Goal: Information Seeking & Learning: Learn about a topic

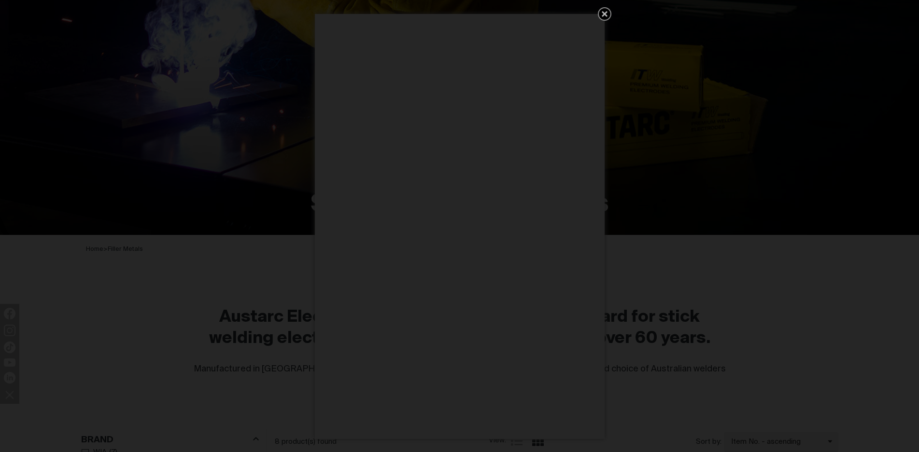
scroll to position [193, 0]
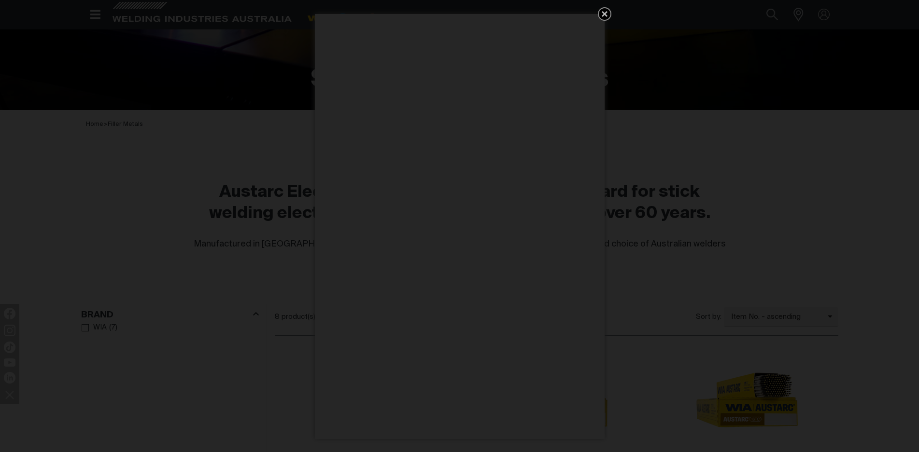
click at [602, 17] on icon "Get 5 WIA Welding Guides Free!" at bounding box center [605, 14] width 12 height 12
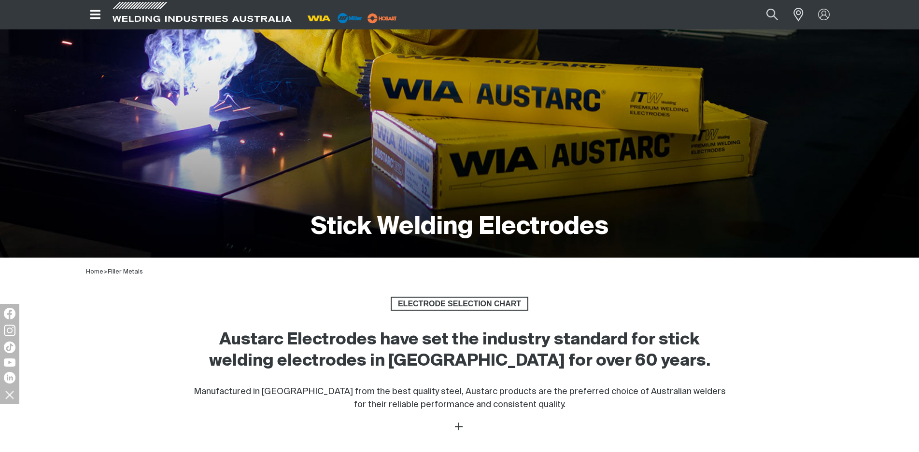
scroll to position [0, 0]
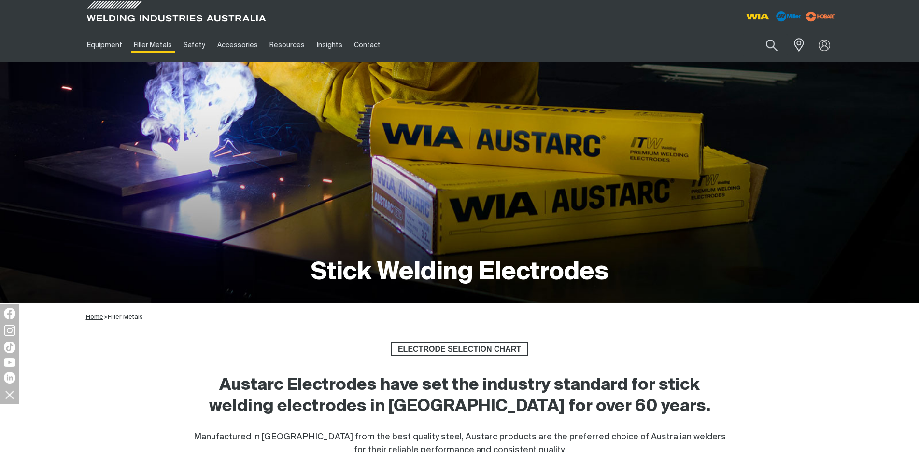
click at [94, 316] on span "Home" at bounding box center [94, 317] width 17 height 6
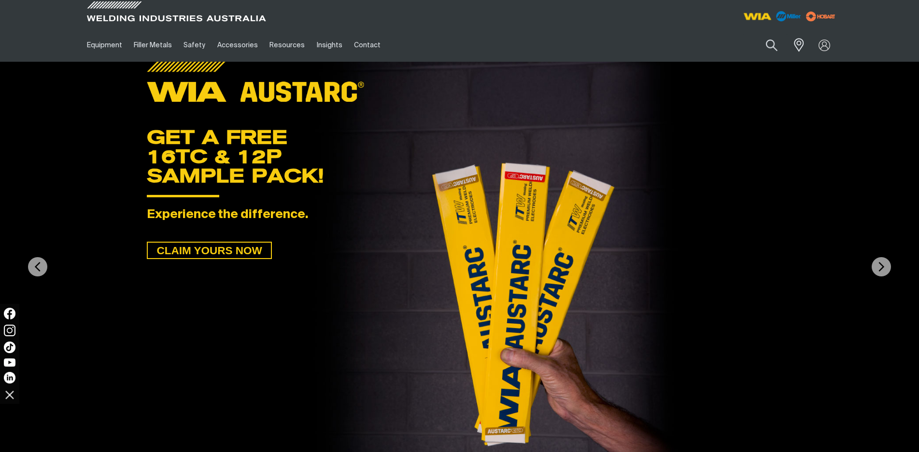
click at [758, 16] on img at bounding box center [757, 16] width 36 height 17
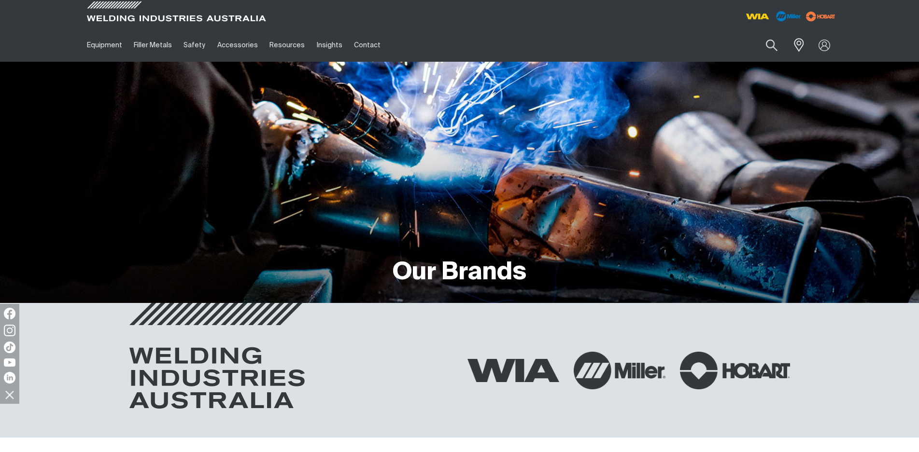
scroll to position [193, 0]
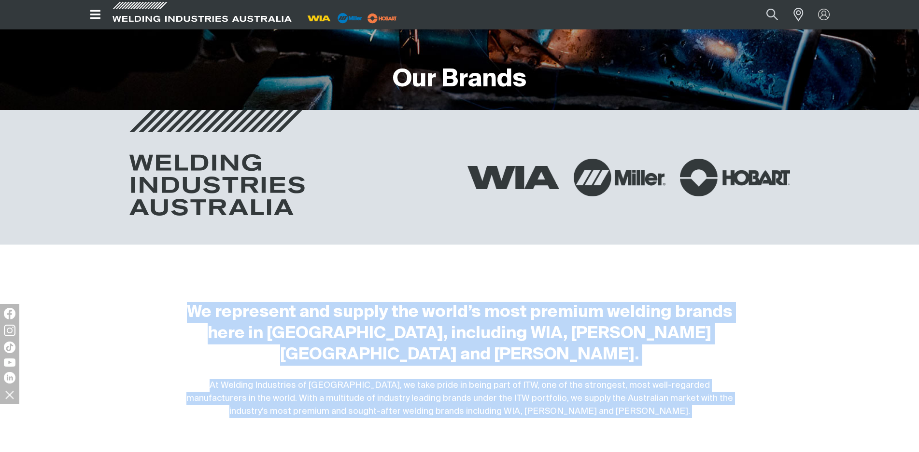
drag, startPoint x: 193, startPoint y: 311, endPoint x: 737, endPoint y: 402, distance: 551.7
click at [605, 341] on h2 "We represent and supply the world’s most premium welding brands here in [GEOGRA…" at bounding box center [459, 334] width 554 height 64
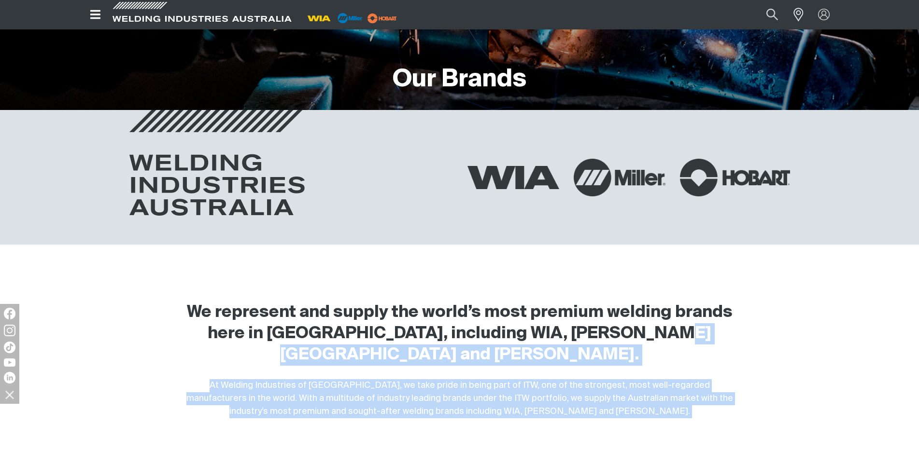
drag, startPoint x: 633, startPoint y: 336, endPoint x: 668, endPoint y: 399, distance: 72.2
click at [244, 379] on div "At Welding Industries of [GEOGRAPHIC_DATA], we take pride in being part of ITW,…" at bounding box center [459, 398] width 554 height 39
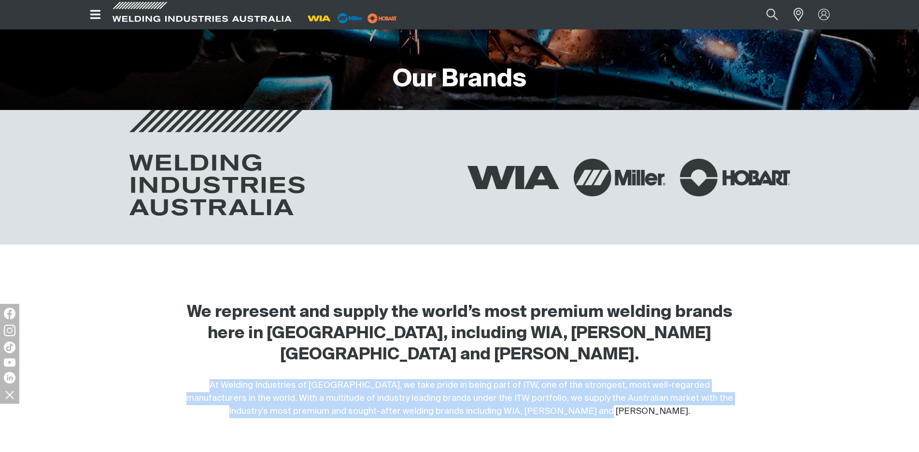
drag, startPoint x: 189, startPoint y: 359, endPoint x: 592, endPoint y: 394, distance: 404.6
click at [592, 394] on div "At Welding Industries of [GEOGRAPHIC_DATA], we take pride in being part of ITW,…" at bounding box center [459, 398] width 554 height 39
click at [614, 382] on div "At Welding Industries of [GEOGRAPHIC_DATA], we take pride in being part of ITW,…" at bounding box center [459, 398] width 554 height 39
drag, startPoint x: 606, startPoint y: 395, endPoint x: 181, endPoint y: 359, distance: 427.3
click at [181, 359] on div "We represent and supply the world’s most premium welding brands here in [GEOGRA…" at bounding box center [460, 353] width 564 height 130
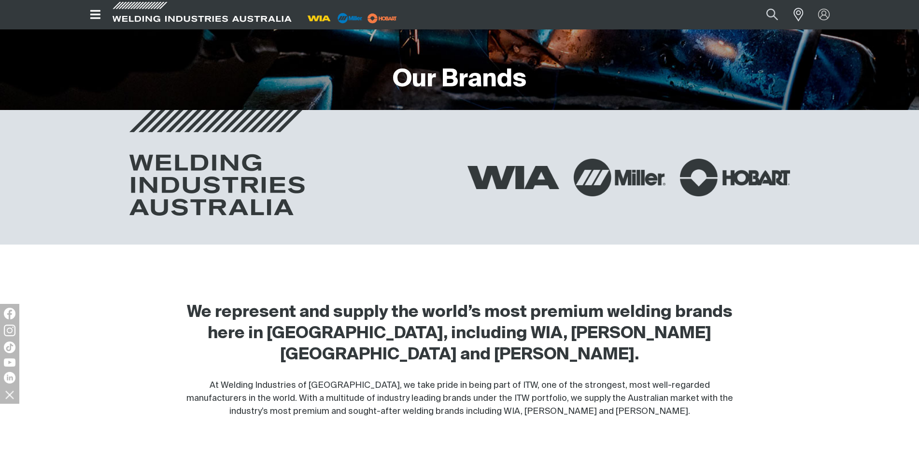
click at [140, 332] on div "We represent and supply the world’s most premium welding brands here in [GEOGRA…" at bounding box center [459, 346] width 757 height 144
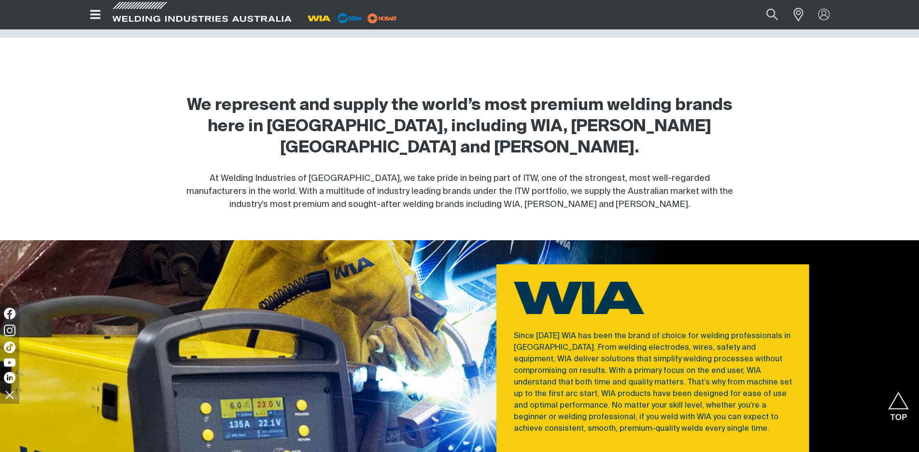
scroll to position [483, 0]
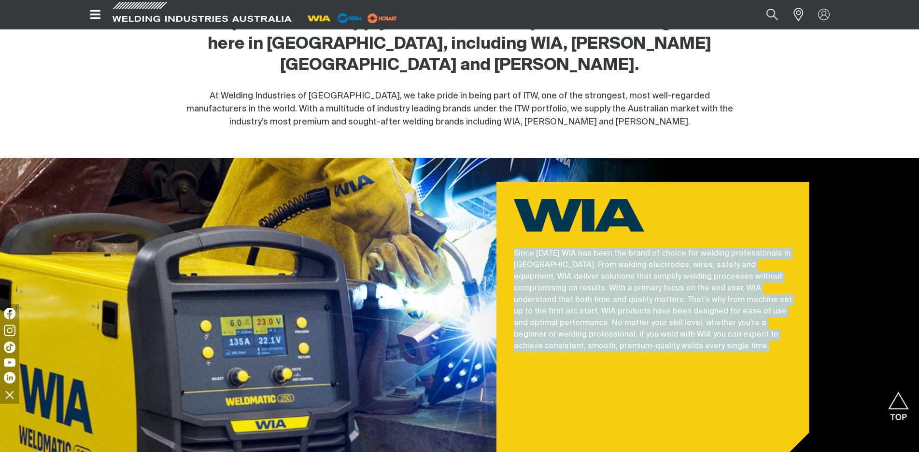
drag, startPoint x: 516, startPoint y: 231, endPoint x: 616, endPoint y: 352, distance: 157.4
click at [616, 352] on div "Since [DATE] WIA has been the brand of choice for welding professionals in [GEO…" at bounding box center [652, 329] width 313 height 294
copy p "Since [DATE] WIA has been the brand of choice for welding professionals in [GEO…"
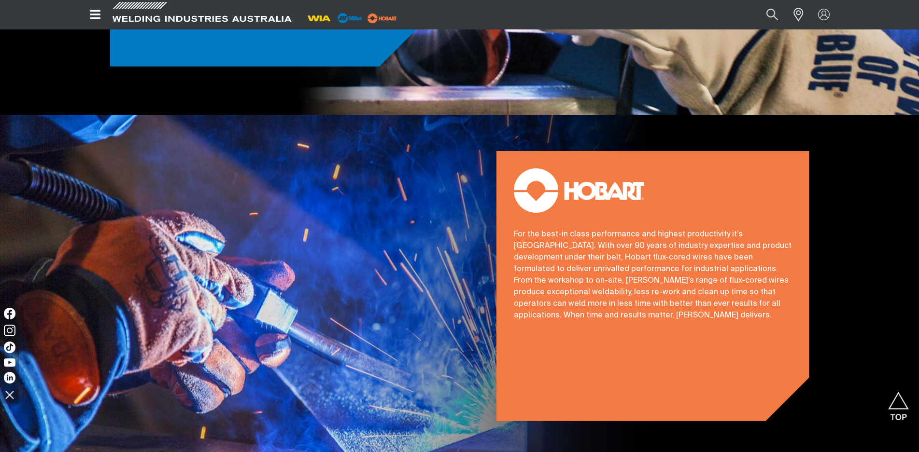
scroll to position [1207, 0]
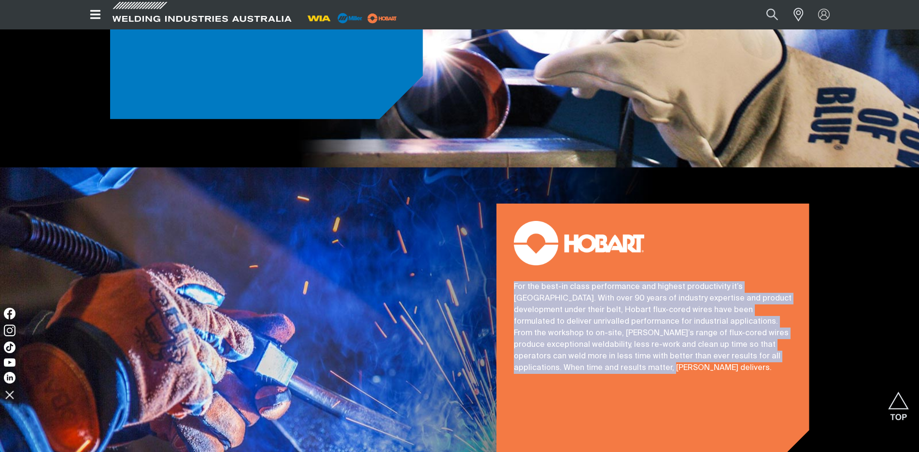
drag, startPoint x: 588, startPoint y: 353, endPoint x: 510, endPoint y: 262, distance: 119.9
click at [510, 281] on div "For the best-in class performance and highest productivity it’s [GEOGRAPHIC_DAT…" at bounding box center [652, 327] width 297 height 93
copy p "For the best-in class performance and highest productivity it’s [GEOGRAPHIC_DAT…"
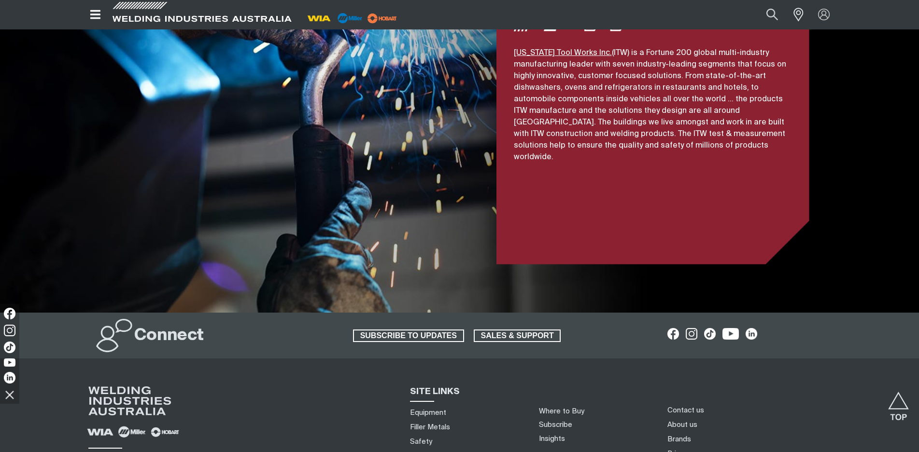
scroll to position [1979, 0]
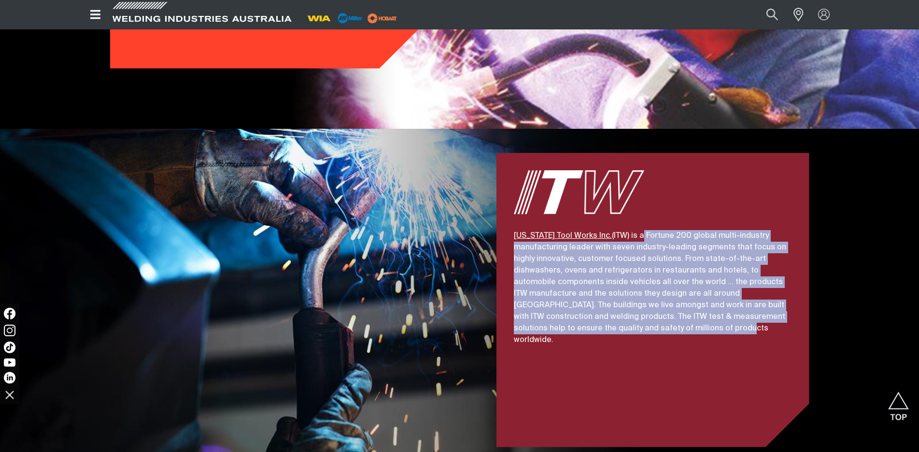
drag, startPoint x: 621, startPoint y: 212, endPoint x: 670, endPoint y: 336, distance: 133.1
click at [670, 336] on div "[US_STATE] Tool Works Inc. (ITW) is a Fortune 200 global multi-industry manufac…" at bounding box center [652, 300] width 313 height 294
click at [605, 290] on p "[US_STATE] Tool Works Inc. (ITW) is a Fortune 200 global multi-industry manufac…" at bounding box center [653, 288] width 278 height 116
drag, startPoint x: 595, startPoint y: 309, endPoint x: 512, endPoint y: 211, distance: 129.1
click at [512, 230] on div "[US_STATE] Tool Works Inc. (ITW) is a Fortune 200 global multi-industry manufac…" at bounding box center [652, 288] width 297 height 116
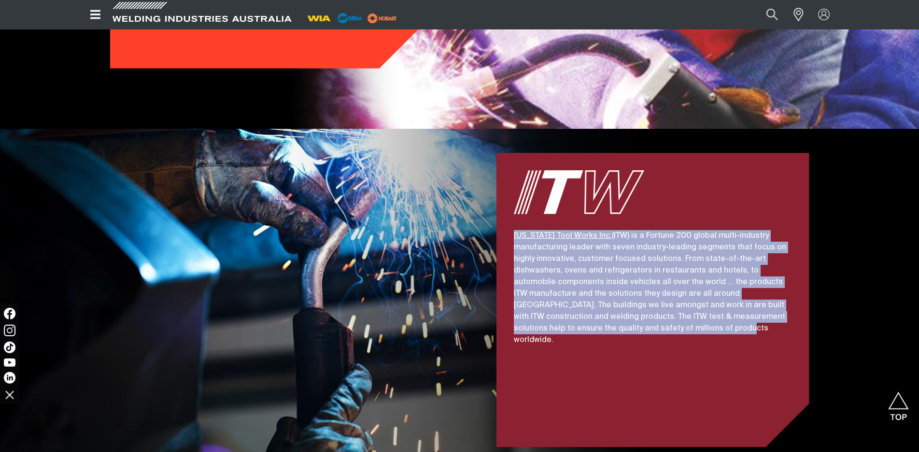
copy p "[US_STATE] Tool Works Inc. (ITW) is a Fortune 200 global multi-industry manufac…"
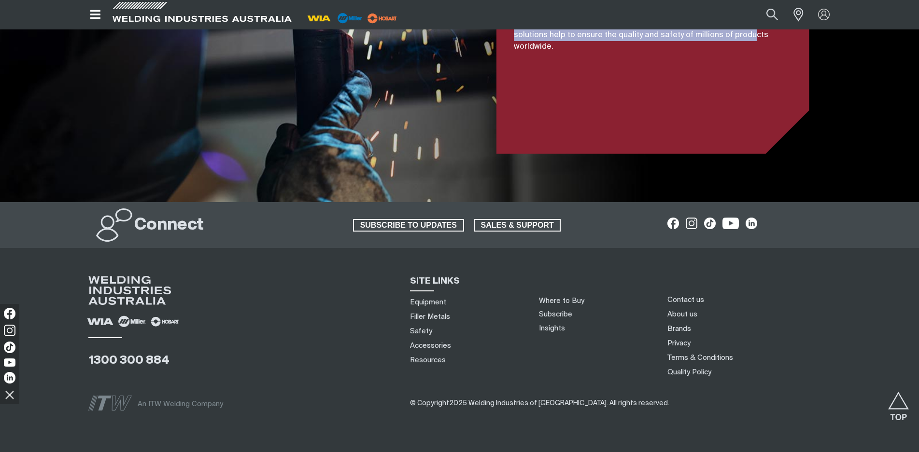
scroll to position [2285, 0]
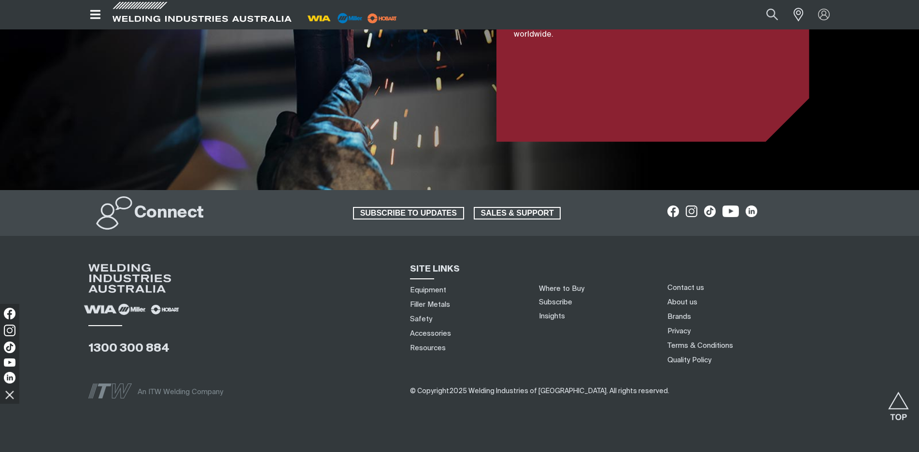
click at [97, 299] on img at bounding box center [100, 309] width 42 height 21
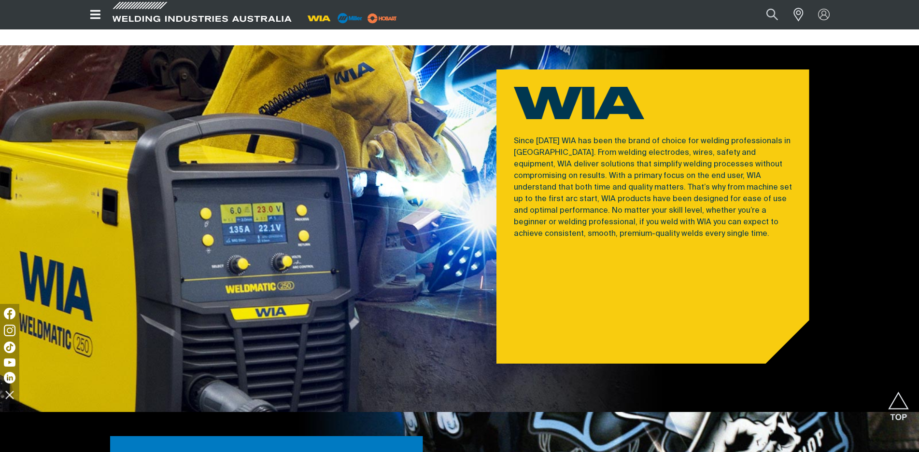
scroll to position [402, 0]
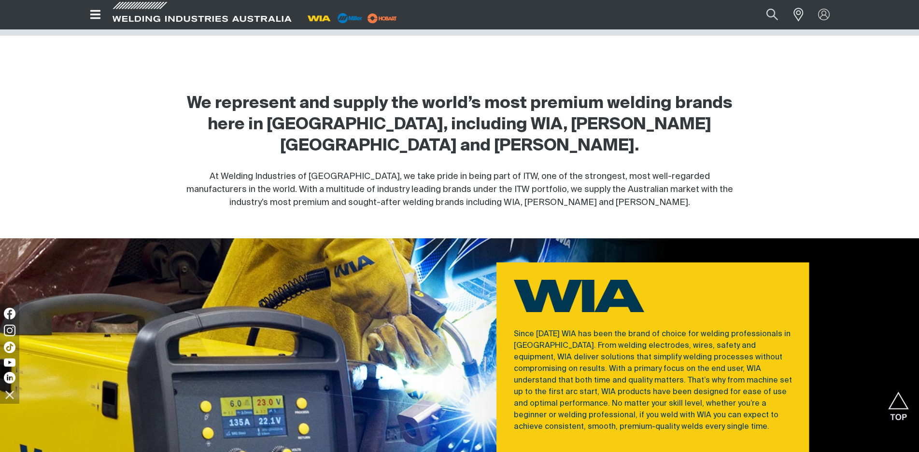
click at [619, 299] on span at bounding box center [579, 298] width 150 height 56
click at [396, 301] on div at bounding box center [266, 421] width 371 height 367
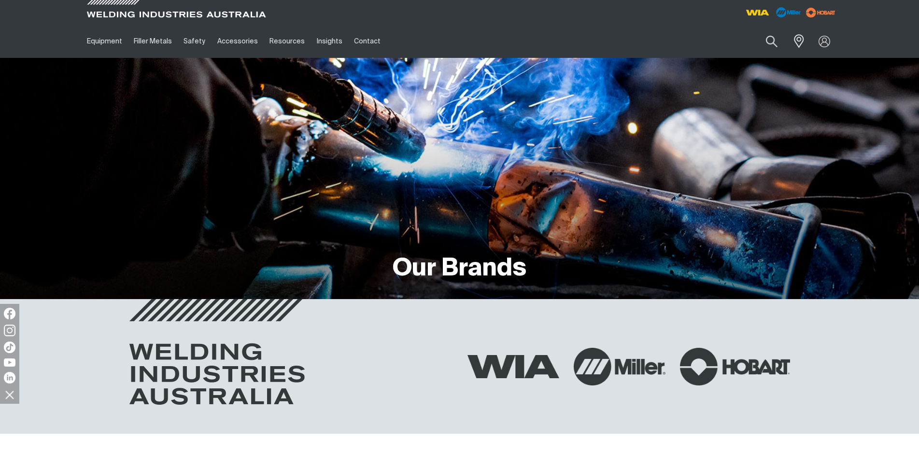
scroll to position [0, 0]
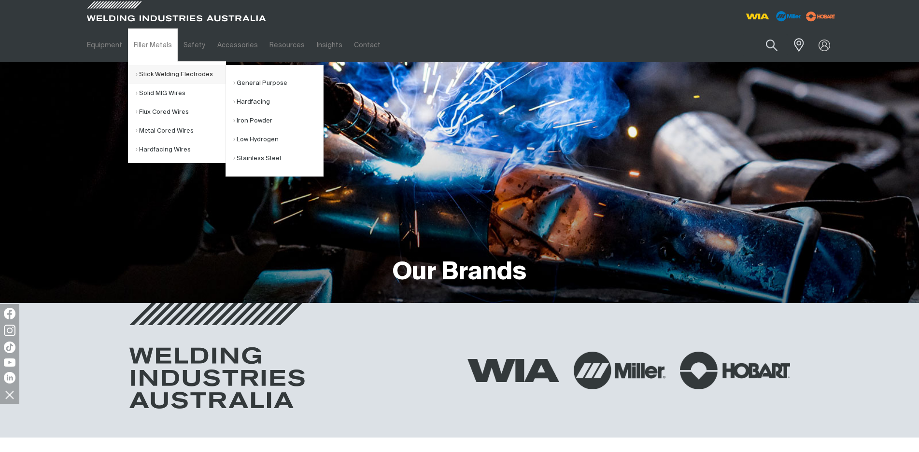
click at [199, 71] on link "Stick Welding Electrodes" at bounding box center [181, 74] width 90 height 19
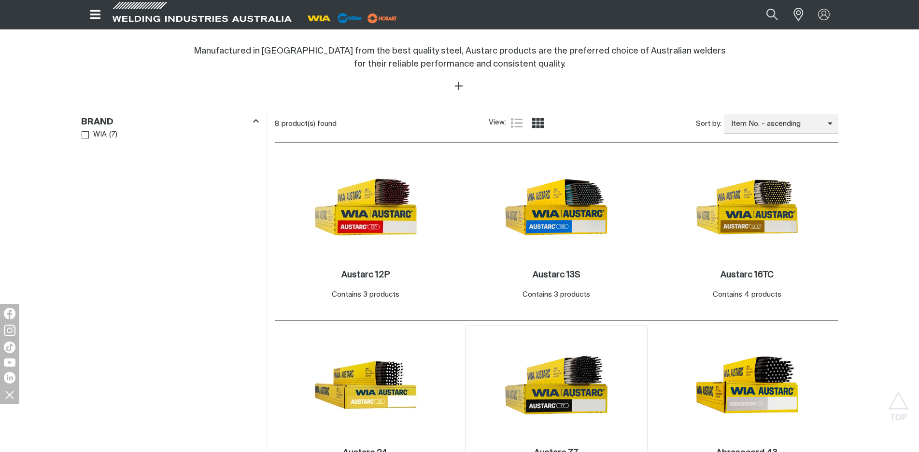
scroll to position [434, 0]
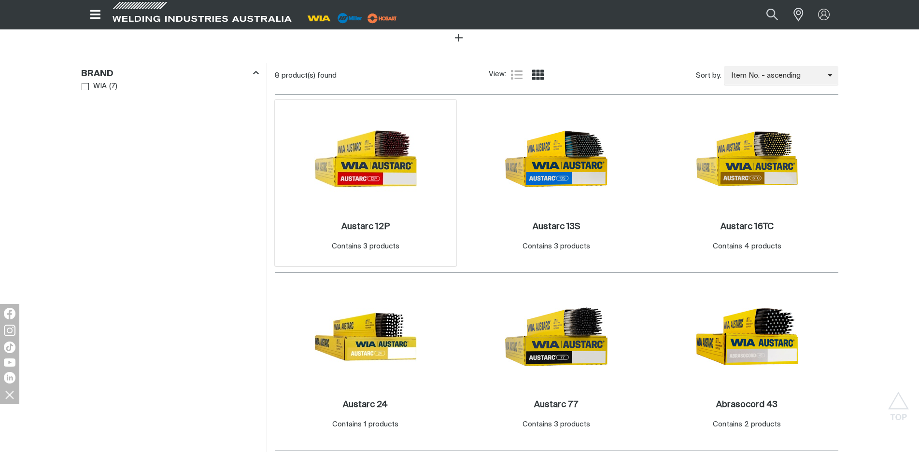
click at [370, 190] on img at bounding box center [365, 158] width 103 height 103
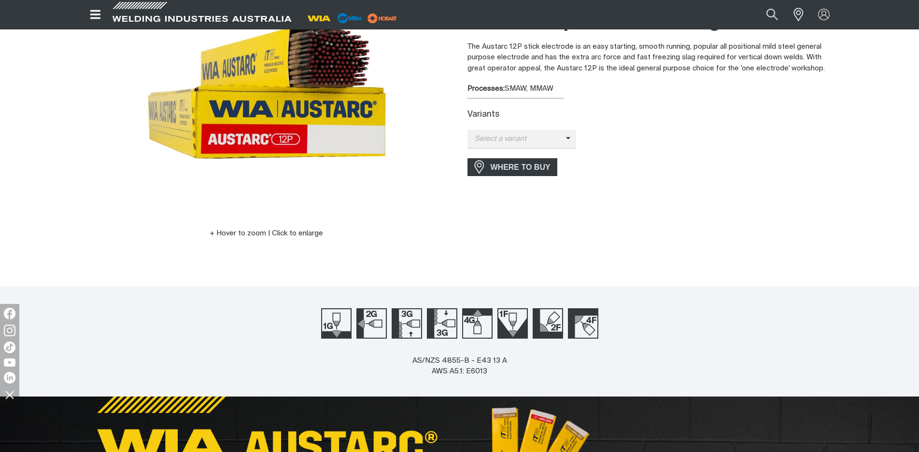
scroll to position [193, 0]
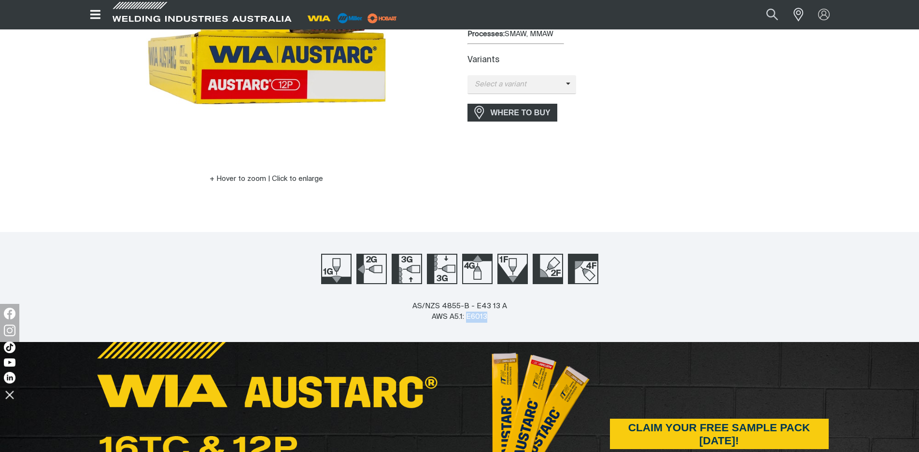
drag, startPoint x: 488, startPoint y: 317, endPoint x: 541, endPoint y: 320, distance: 53.2
click at [541, 320] on div "AS/NZS 4855-B - E43 13 A AWS A5.1: E6013" at bounding box center [459, 321] width 919 height 41
click at [754, 305] on div "AS/NZS 4855-B - E43 13 A AWS A5.1: E6013" at bounding box center [459, 321] width 919 height 41
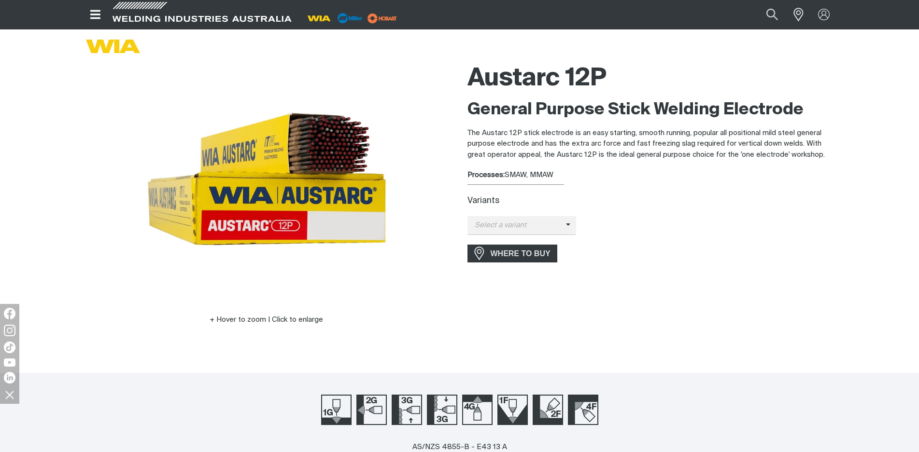
scroll to position [48, 0]
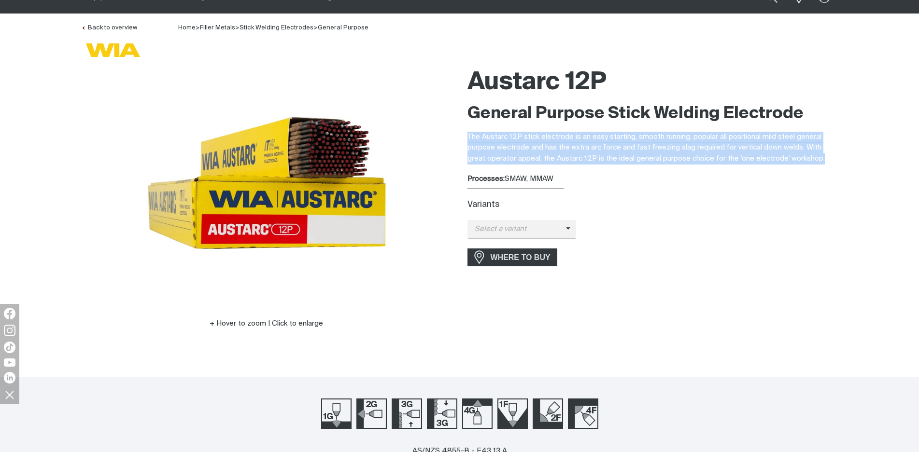
drag, startPoint x: 465, startPoint y: 136, endPoint x: 814, endPoint y: 160, distance: 349.9
click at [814, 160] on div "Austarc 12P General Purpose Stick Welding Electrode The Austarc 12P stick elect…" at bounding box center [653, 209] width 386 height 294
copy p "The Austarc 12P stick electrode is an easy starting, smooth running, popular al…"
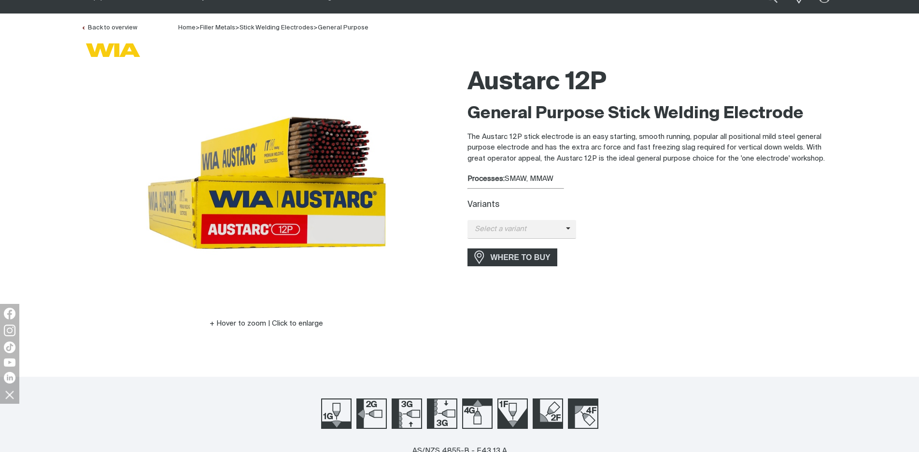
click at [704, 280] on div "Austarc 12P General Purpose Stick Welding Electrode The Austarc 12P stick elect…" at bounding box center [652, 209] width 371 height 294
click at [823, 296] on div "Austarc 12P General Purpose Stick Welding Electrode The Austarc 12P stick elect…" at bounding box center [652, 209] width 371 height 294
click at [867, 301] on div "Hover to zoom | Click to enlarge Austarc 12P General Purpose Stick Welding Elec…" at bounding box center [459, 209] width 919 height 294
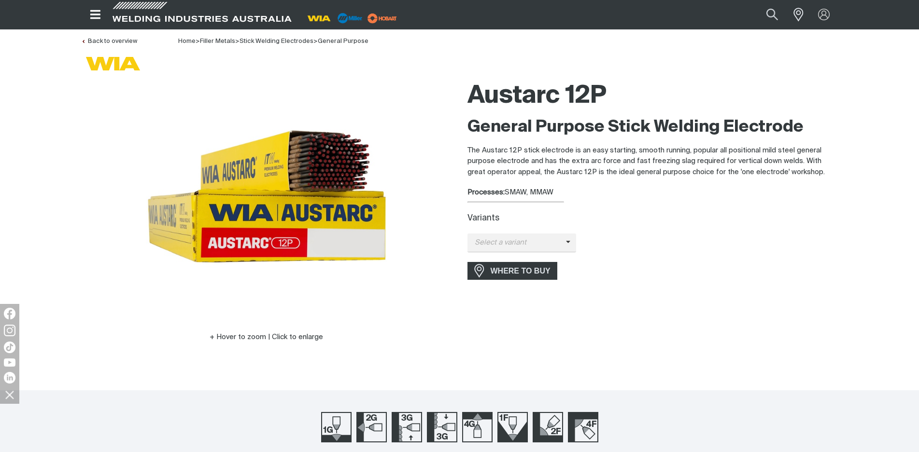
scroll to position [0, 0]
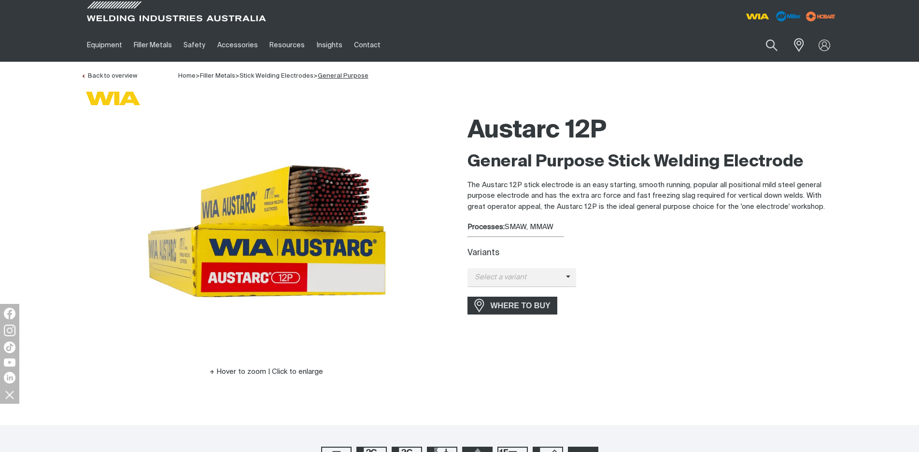
click at [342, 74] on link "General Purpose" at bounding box center [343, 76] width 51 height 6
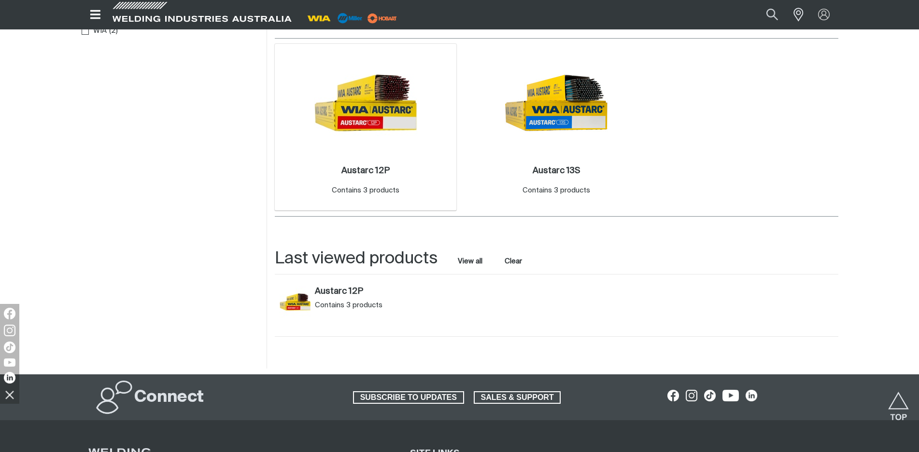
scroll to position [338, 0]
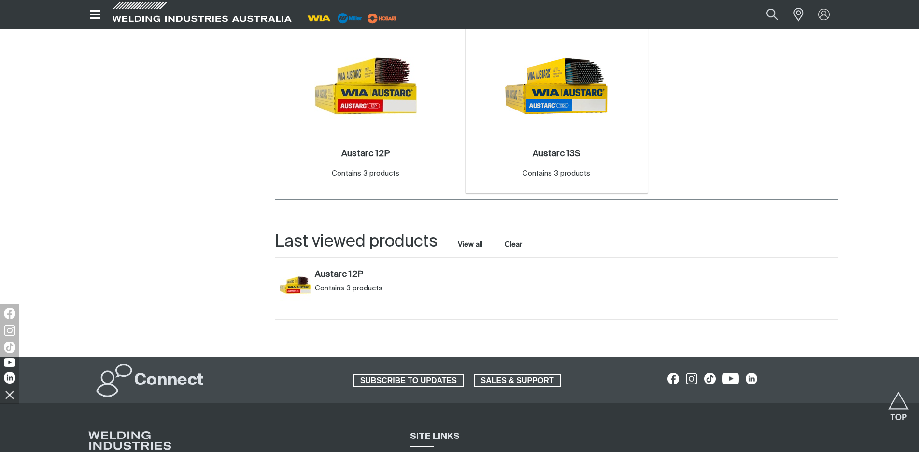
click at [535, 90] on img at bounding box center [555, 85] width 103 height 103
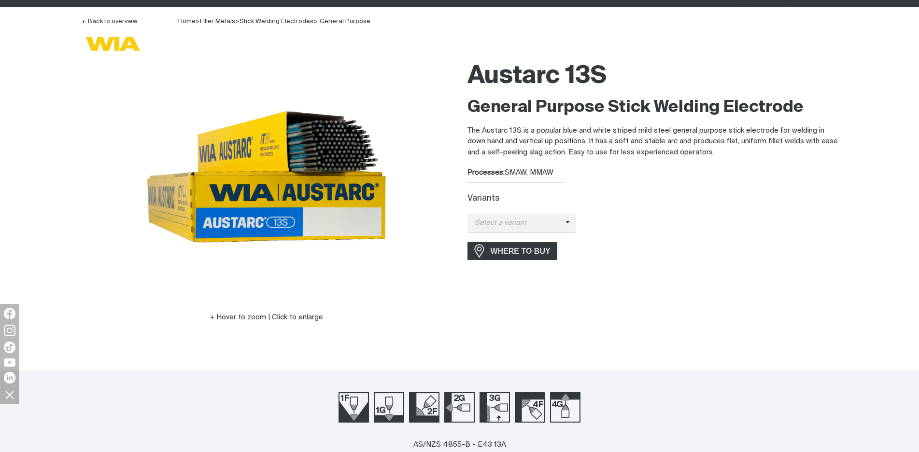
scroll to position [48, 0]
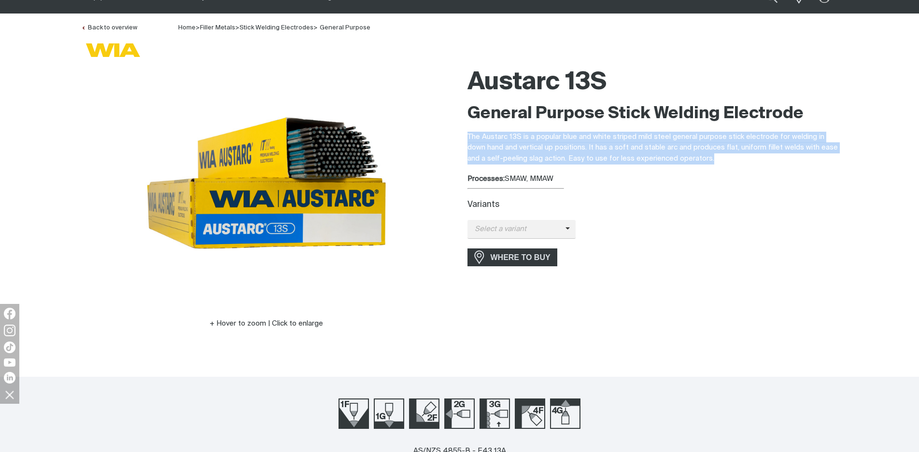
drag, startPoint x: 719, startPoint y: 154, endPoint x: 464, endPoint y: 140, distance: 254.8
click at [464, 140] on div "Austarc 13S General Purpose Stick Welding Electrode The Austarc 13S is a popula…" at bounding box center [653, 209] width 386 height 294
copy p "The Austarc 13S is a popular blue and white striped mild steel general purpose …"
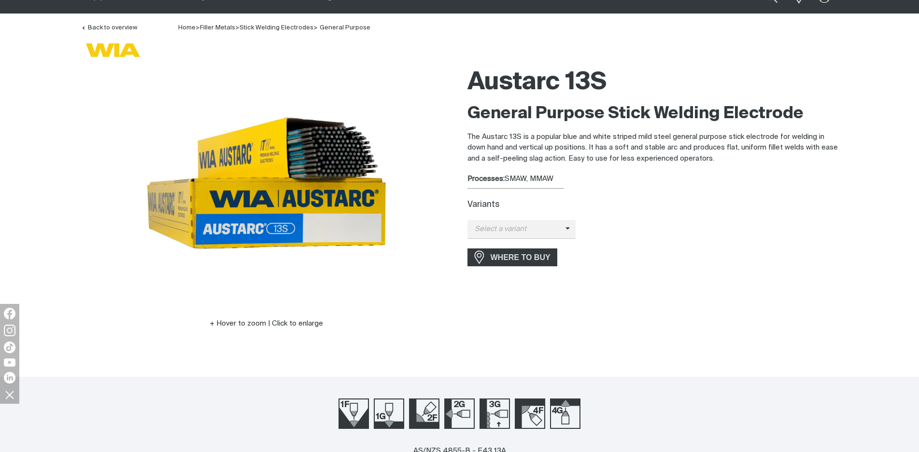
click at [745, 312] on div "Austarc 13S General Purpose Stick Welding Electrode The Austarc 13S is a popula…" at bounding box center [652, 209] width 371 height 294
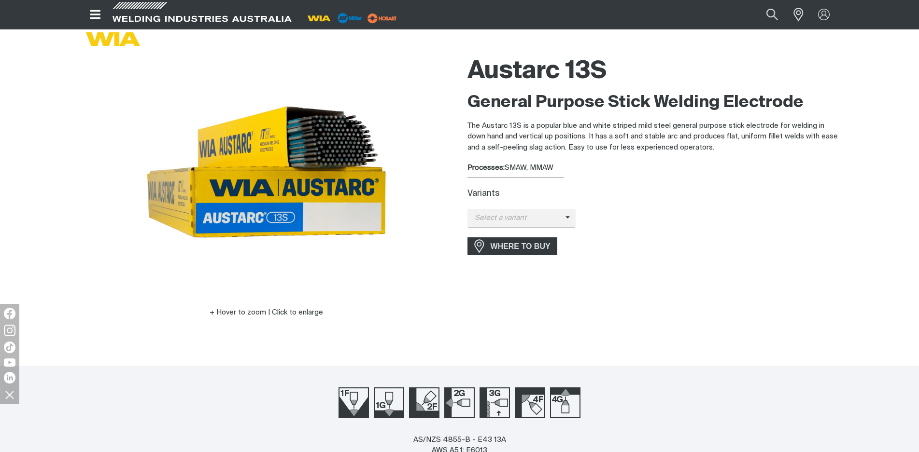
scroll to position [0, 0]
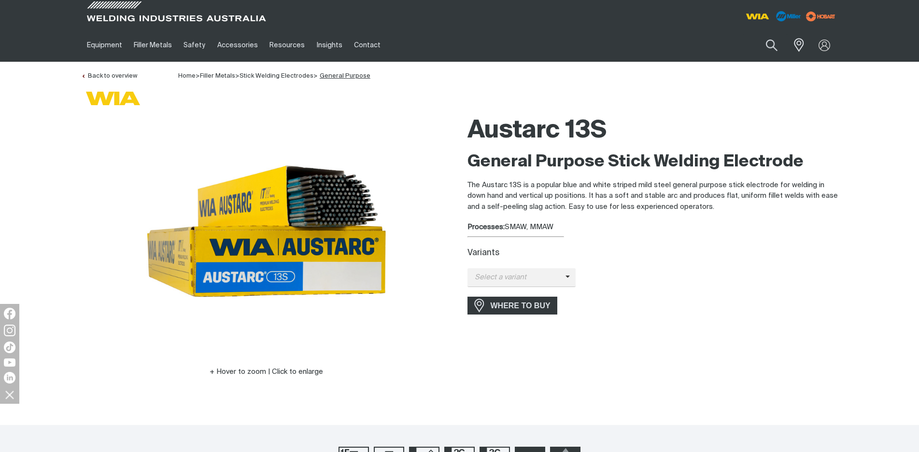
click at [348, 78] on link "General Purpose" at bounding box center [345, 76] width 51 height 6
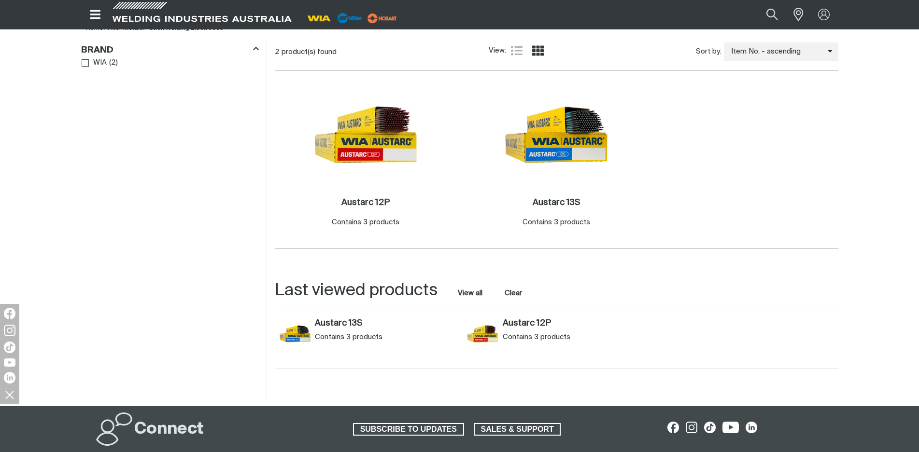
scroll to position [290, 0]
click at [379, 124] on img at bounding box center [365, 134] width 103 height 103
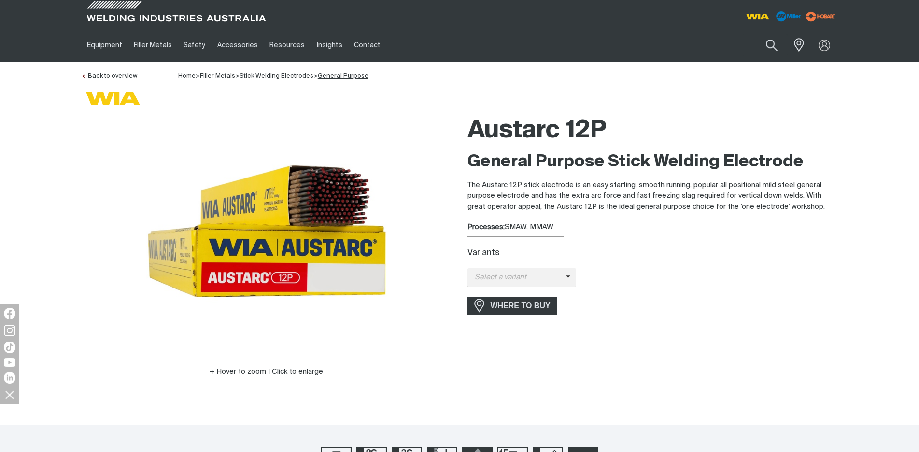
click at [349, 74] on link "General Purpose" at bounding box center [343, 76] width 51 height 6
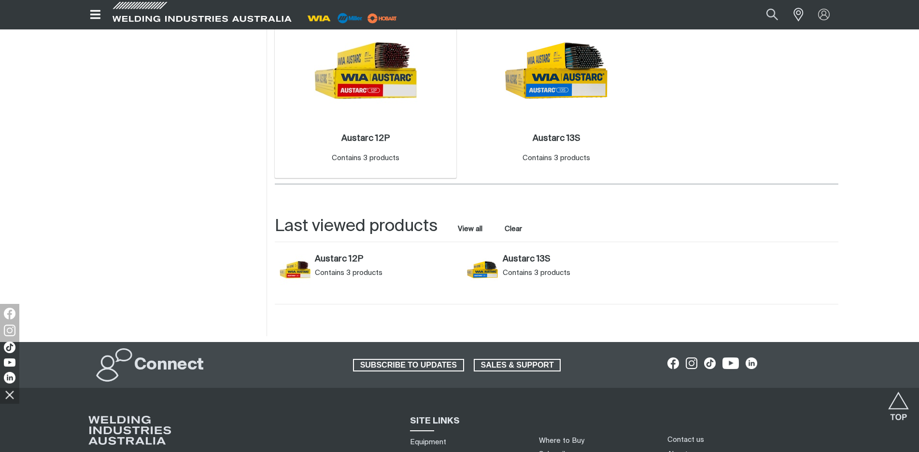
scroll to position [145, 0]
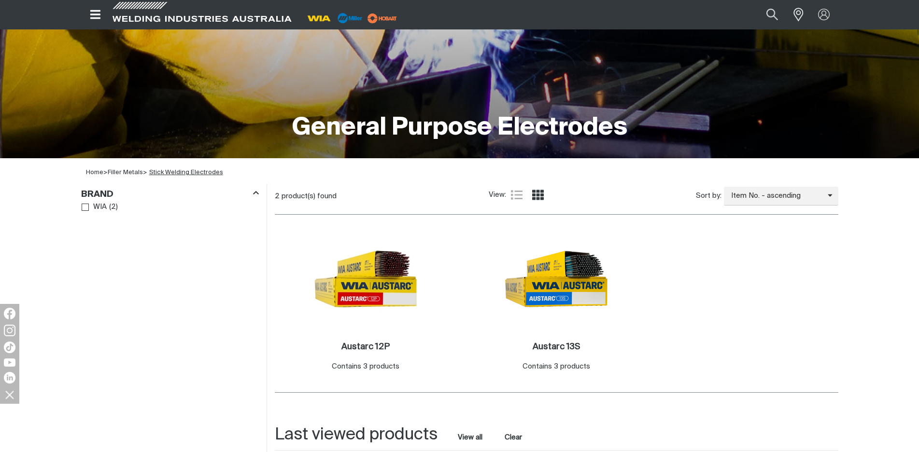
click at [183, 171] on link "Stick Welding Electrodes" at bounding box center [186, 172] width 74 height 6
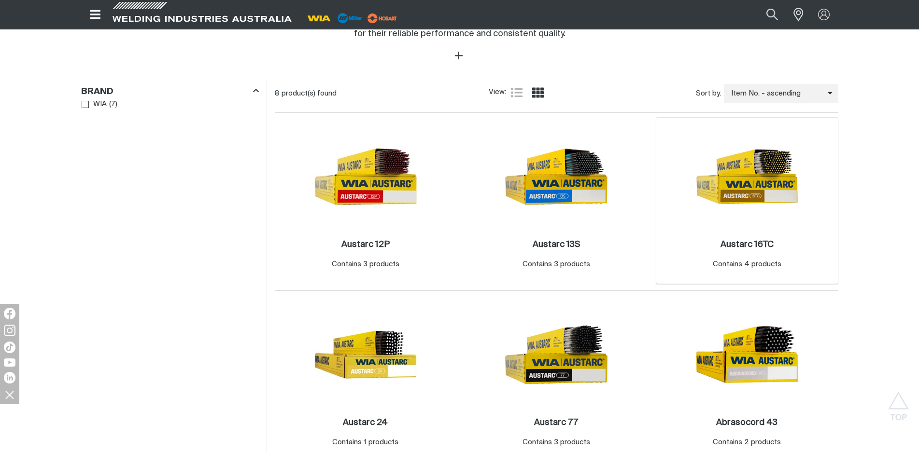
scroll to position [434, 0]
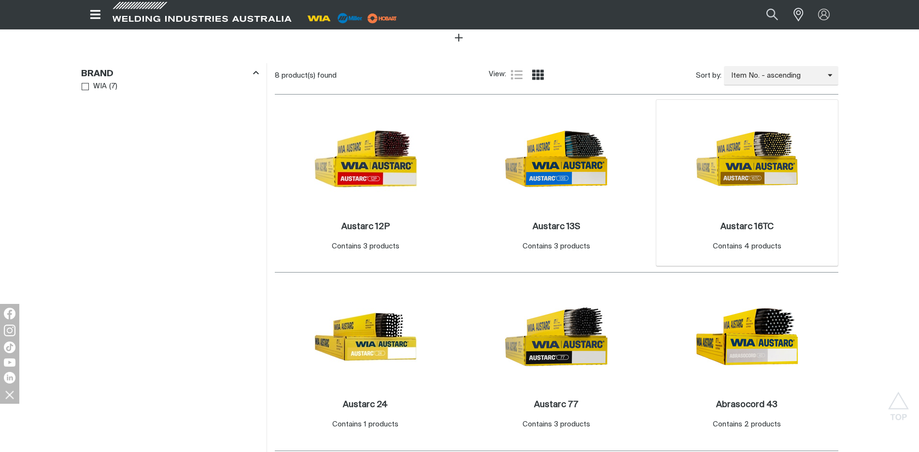
click at [741, 164] on img at bounding box center [746, 158] width 103 height 103
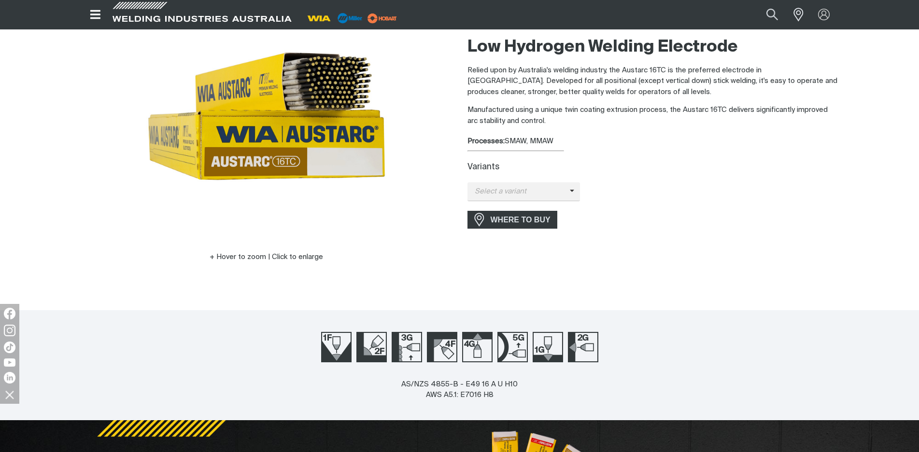
scroll to position [48, 0]
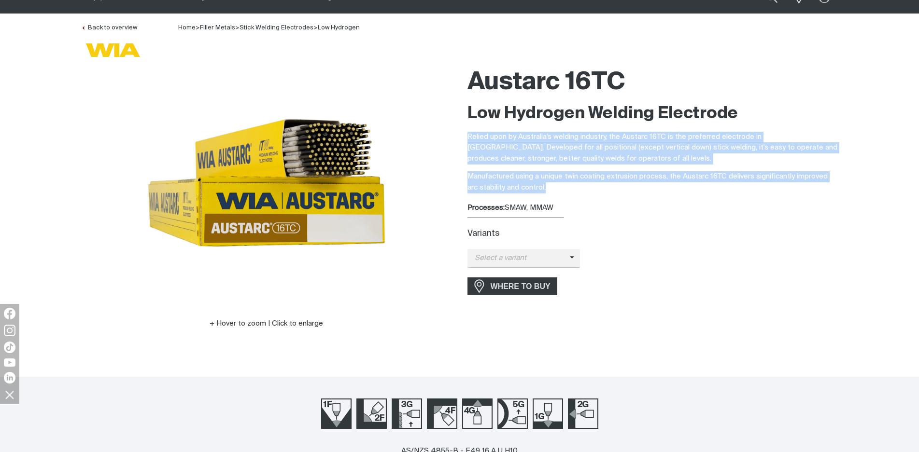
drag, startPoint x: 550, startPoint y: 188, endPoint x: 466, endPoint y: 140, distance: 96.4
click at [466, 140] on div "Austarc 16TC Low Hydrogen Welding Electrode Relied upon by Australia's welding …" at bounding box center [653, 209] width 386 height 294
copy div "Relied upon by Australia's welding industry, the Austarc 16TC is the preferred …"
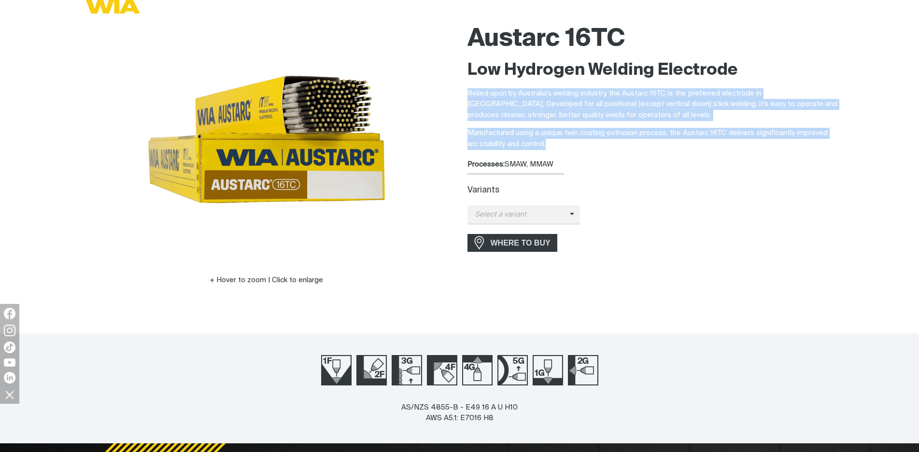
scroll to position [145, 0]
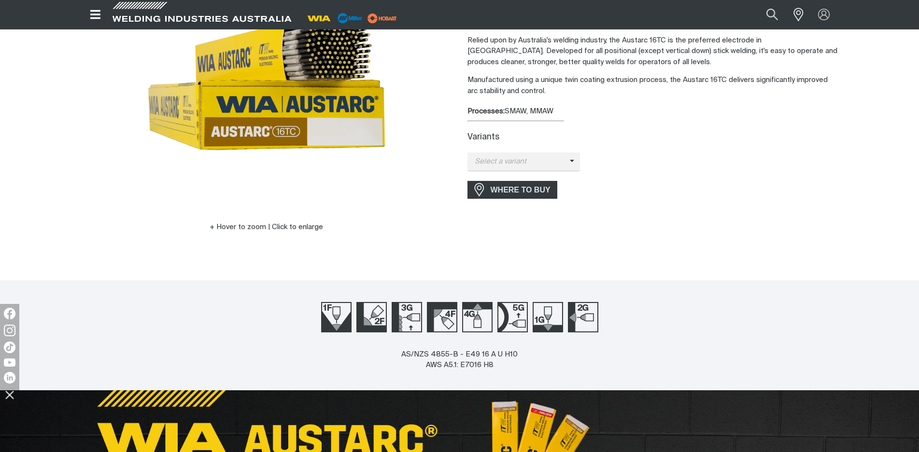
click at [708, 213] on div "Austarc 16TC Low Hydrogen Welding Electrode Relied upon by Australia's welding …" at bounding box center [652, 113] width 371 height 294
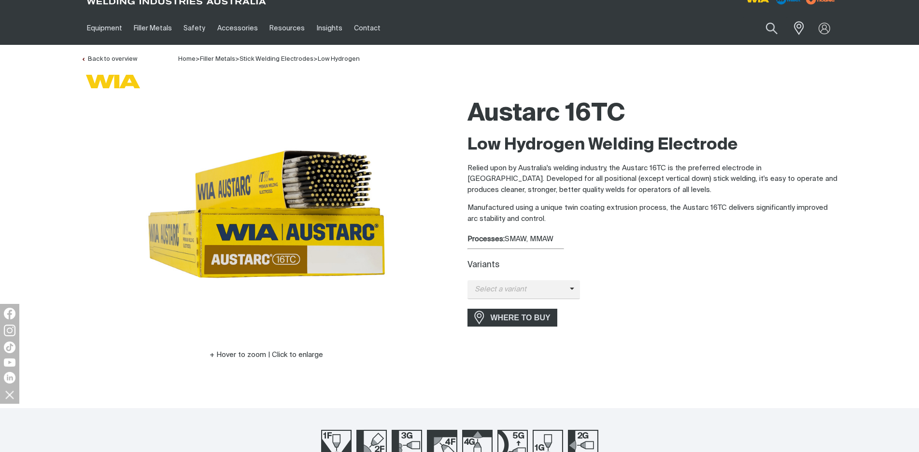
scroll to position [0, 0]
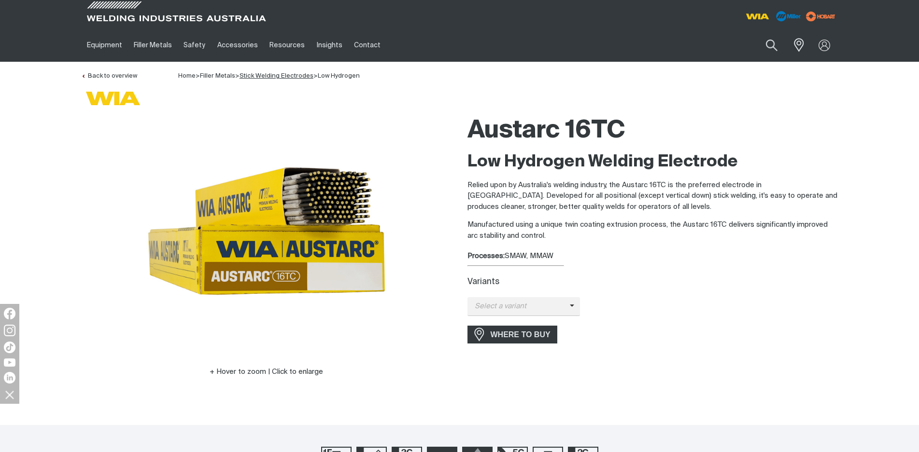
click at [273, 74] on link "Stick Welding Electrodes" at bounding box center [276, 76] width 74 height 6
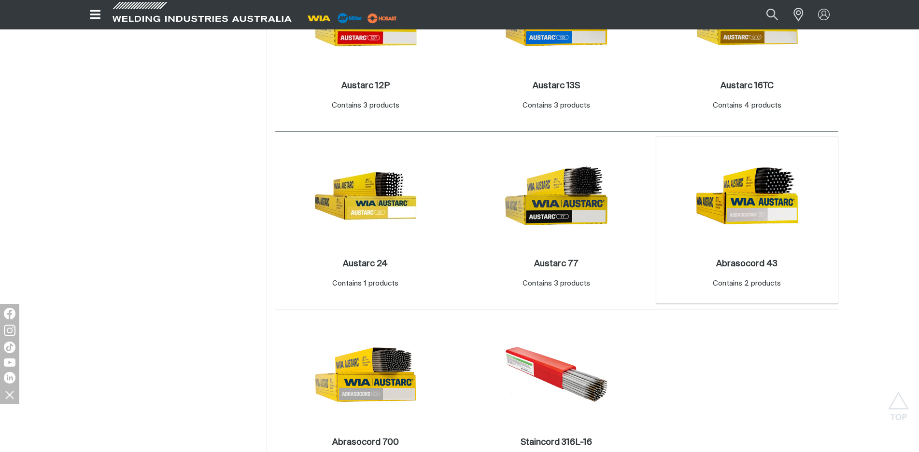
scroll to position [434, 0]
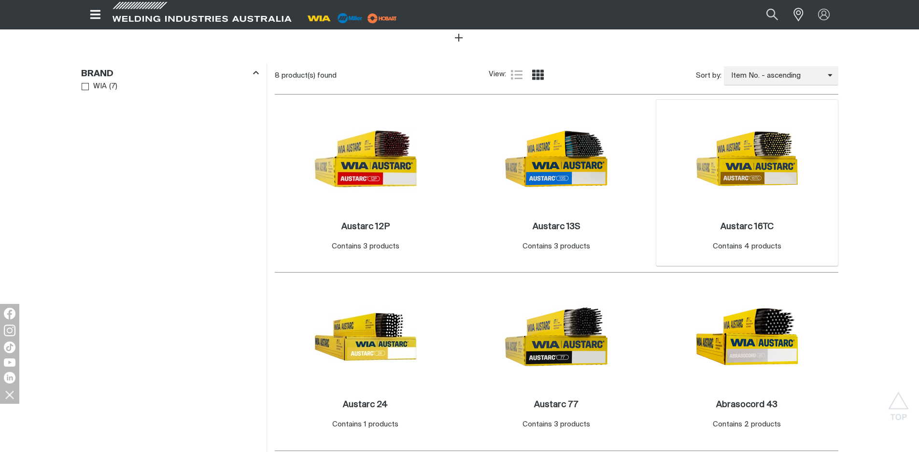
click at [738, 169] on img at bounding box center [746, 158] width 103 height 103
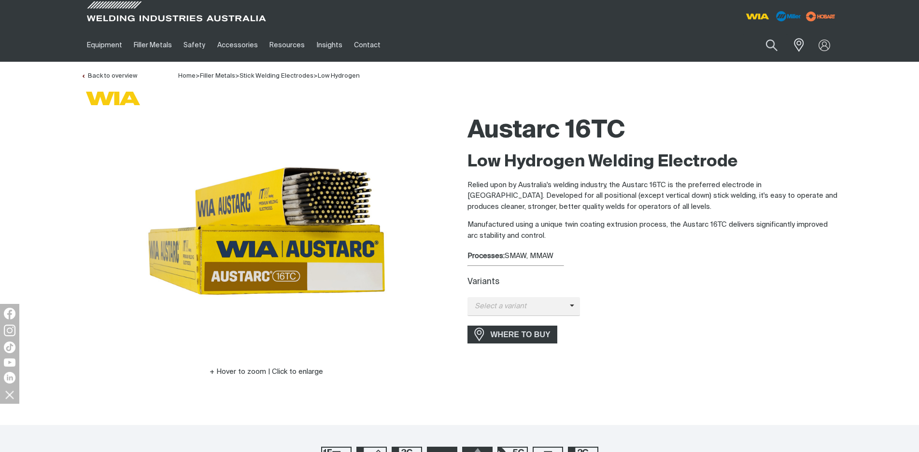
scroll to position [48, 0]
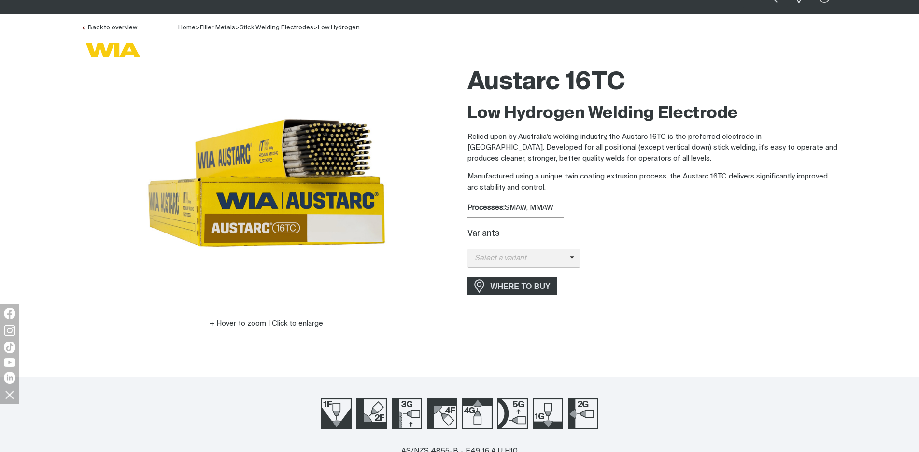
click at [779, 198] on div "Austarc 16TC Low Hydrogen Welding Electrode Relied upon by Australia's welding …" at bounding box center [652, 209] width 371 height 294
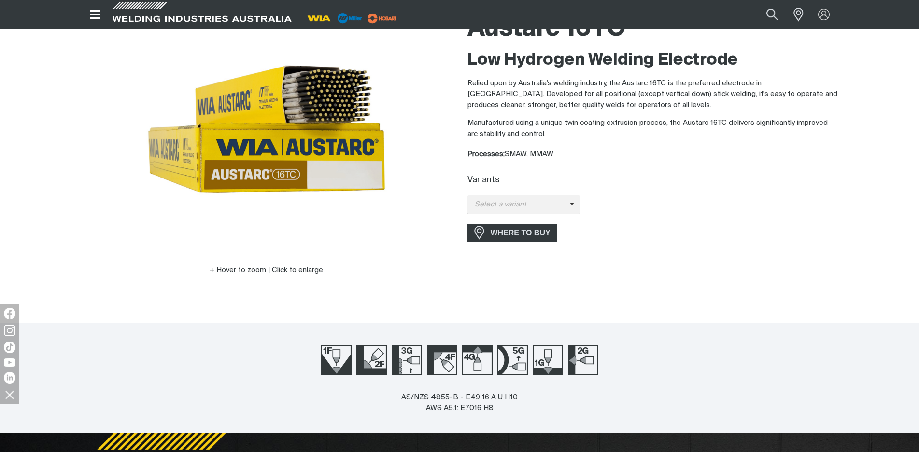
scroll to position [81, 0]
